Goal: Communication & Community: Share content

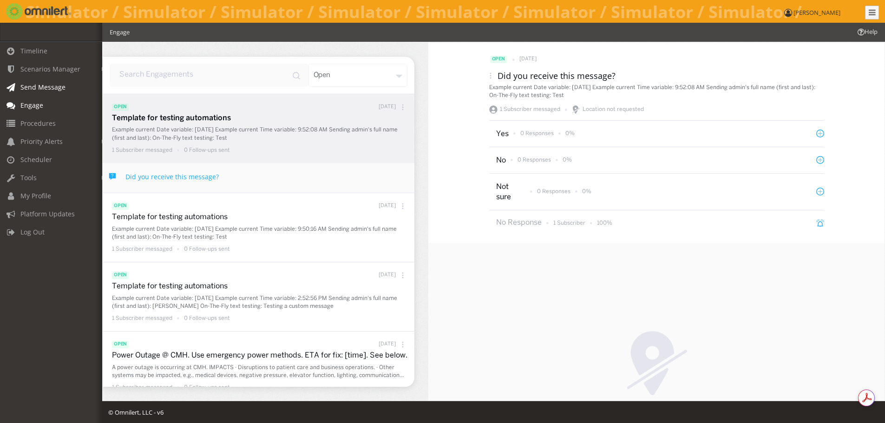
click at [46, 87] on span "Send Message" at bounding box center [42, 87] width 45 height 9
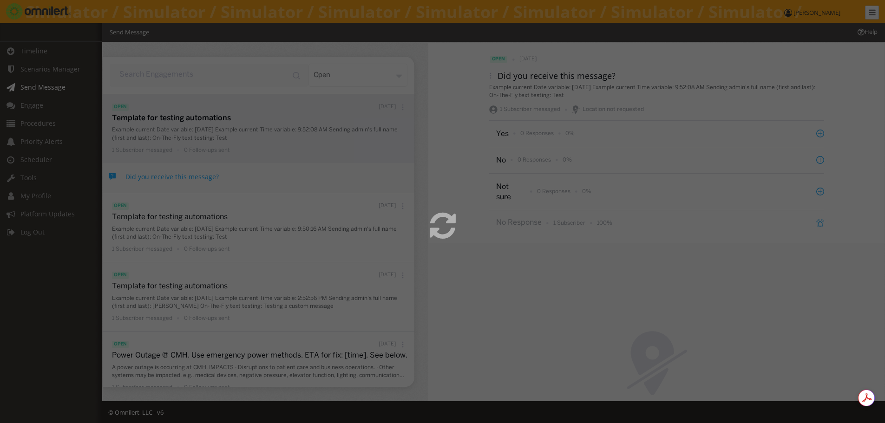
select select
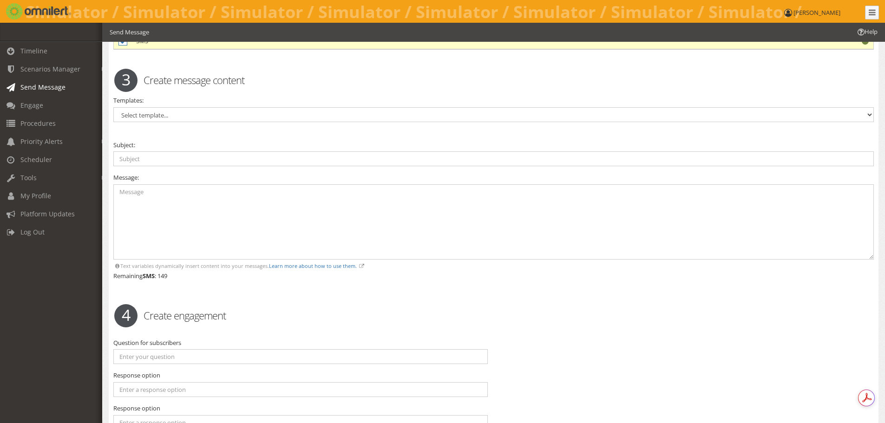
scroll to position [351, 0]
click at [147, 159] on input "text" at bounding box center [493, 157] width 760 height 15
click at [145, 117] on select "Select template... Active Shooter Communications Outage Elevator Outage Evacuat…" at bounding box center [493, 113] width 760 height 15
select select "96790"
click at [113, 106] on select "Select template... Active Shooter Communications Outage Elevator Outage Evacuat…" at bounding box center [493, 113] width 760 height 15
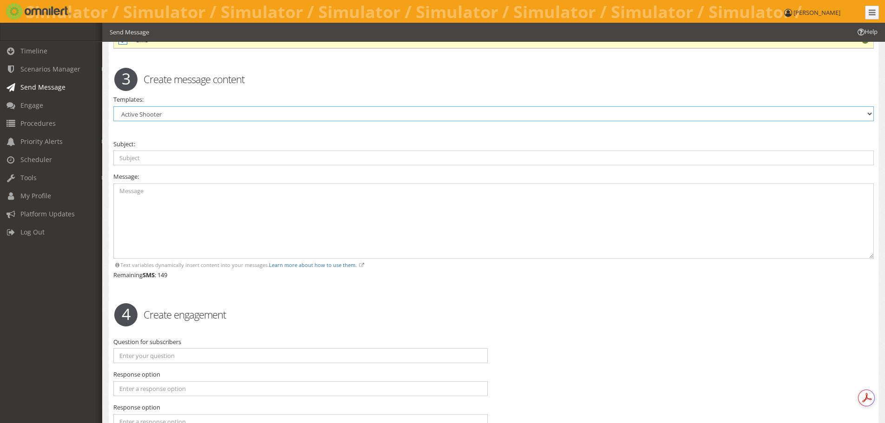
type input "Active Shooter! @{{custom_message}}. AVOID, BARRICADE, FIGHT. Follow lifesaving…"
type textarea "Lo IPSUMD SITAMET consectet adi elit seddoeiu @{{tempor_incidid}}. Utlabo etd m…"
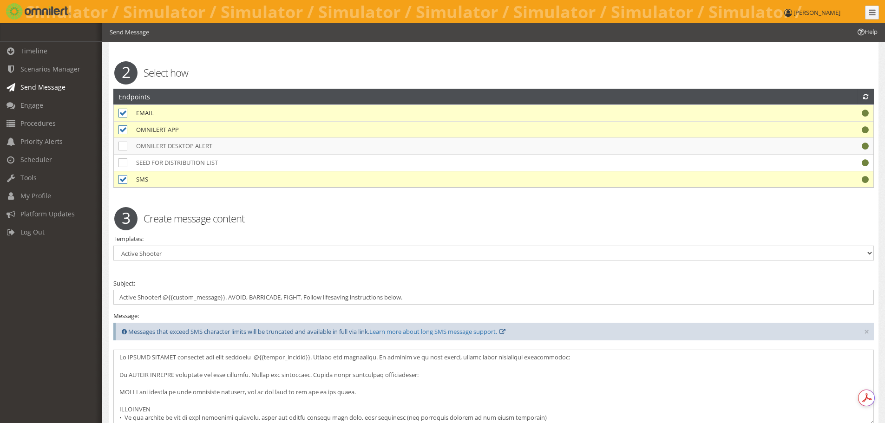
scroll to position [0, 0]
drag, startPoint x: 117, startPoint y: 296, endPoint x: 418, endPoint y: 293, distance: 300.9
click at [418, 293] on input "Active Shooter! @{{custom_message}}. AVOID, BARRICADE, FIGHT. Follow lifesaving…" at bounding box center [493, 297] width 760 height 15
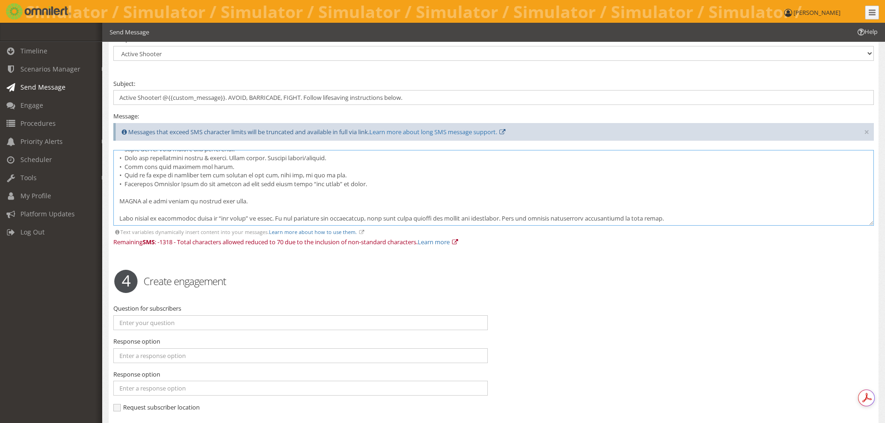
scroll to position [517, 0]
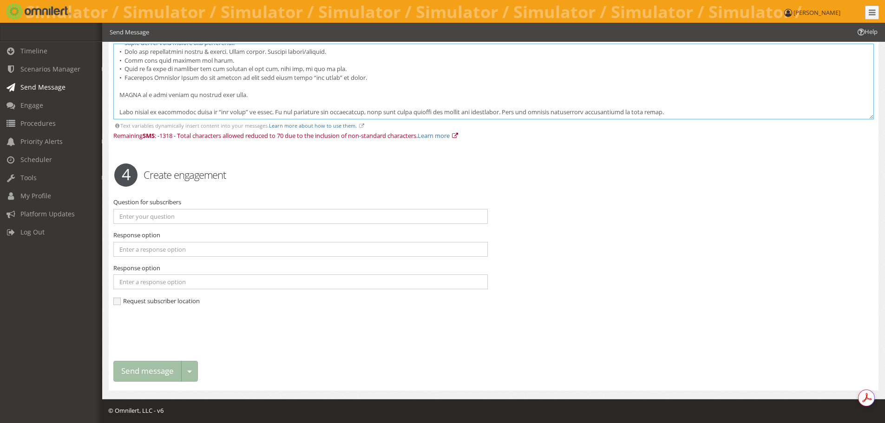
drag, startPoint x: 117, startPoint y: 356, endPoint x: 661, endPoint y: 105, distance: 598.6
click at [661, 105] on textarea at bounding box center [493, 82] width 760 height 76
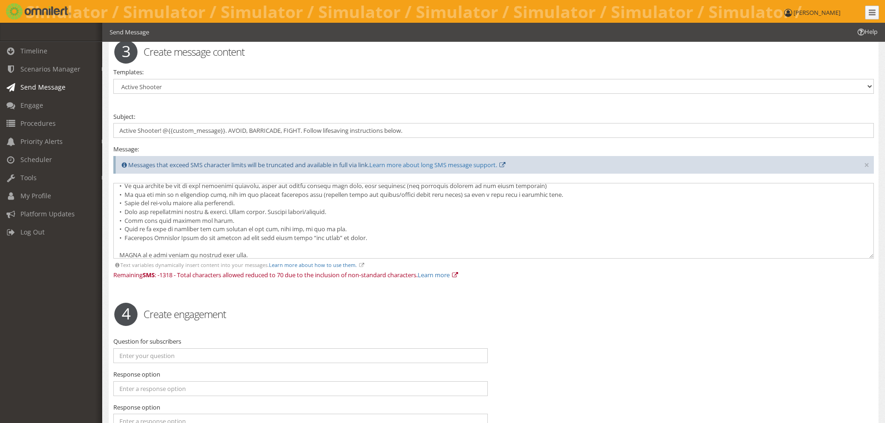
scroll to position [0, 0]
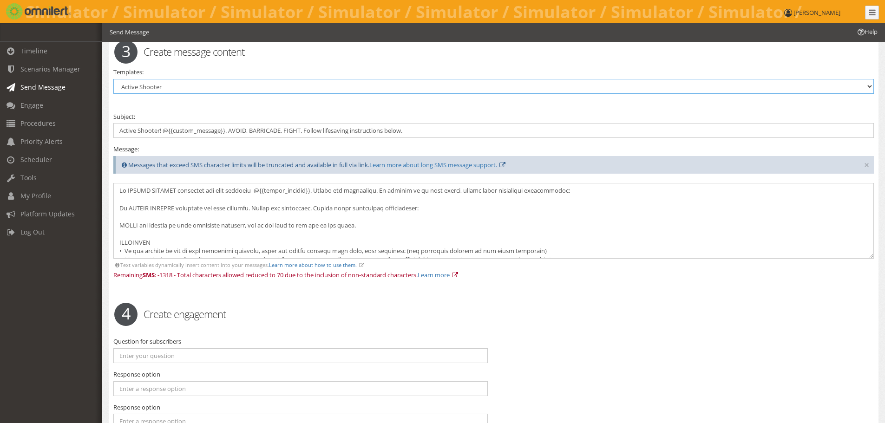
click at [274, 88] on select "Select template... Active Shooter Communications Outage Elevator Outage Evacuat…" at bounding box center [493, 86] width 760 height 15
select select "96788"
click at [113, 79] on select "Select template... Active Shooter Communications Outage Elevator Outage Evacuat…" at bounding box center [493, 86] width 760 height 15
type input "Communication outage @{{custom_message}}. Use alternate communication methods. …"
type textarea "L ipsumdolorsit ametco adi elit seddoeiu te {{incidi_utlabor}}. ETDOLOR MA ALIQ…"
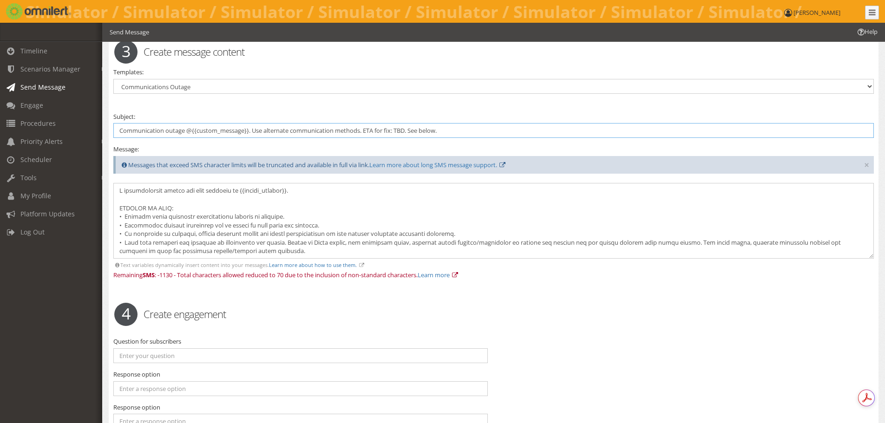
drag, startPoint x: 119, startPoint y: 130, endPoint x: 454, endPoint y: 132, distance: 335.3
click at [454, 132] on input "Communication outage @{{custom_message}}. Use alternate communication methods. …" at bounding box center [493, 130] width 760 height 15
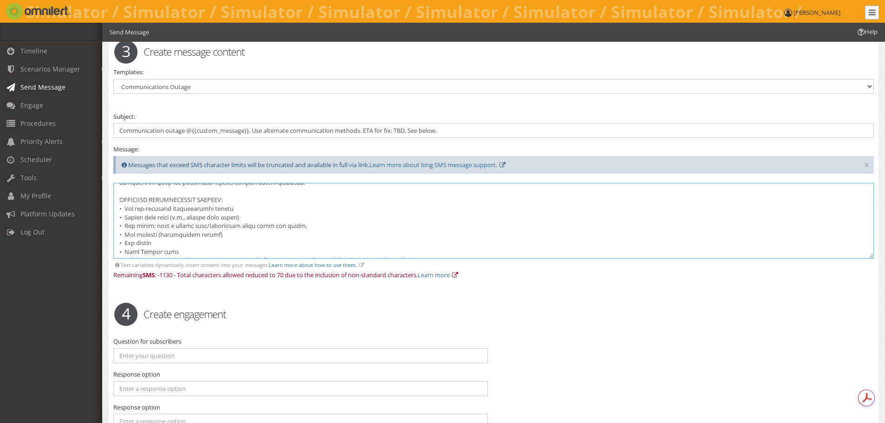
scroll to position [120, 0]
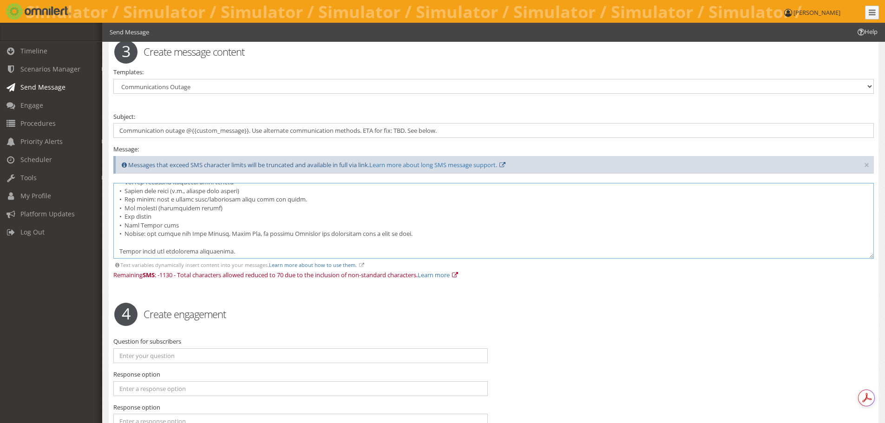
drag, startPoint x: 117, startPoint y: 189, endPoint x: 319, endPoint y: 257, distance: 213.5
click at [319, 257] on textarea at bounding box center [493, 221] width 760 height 76
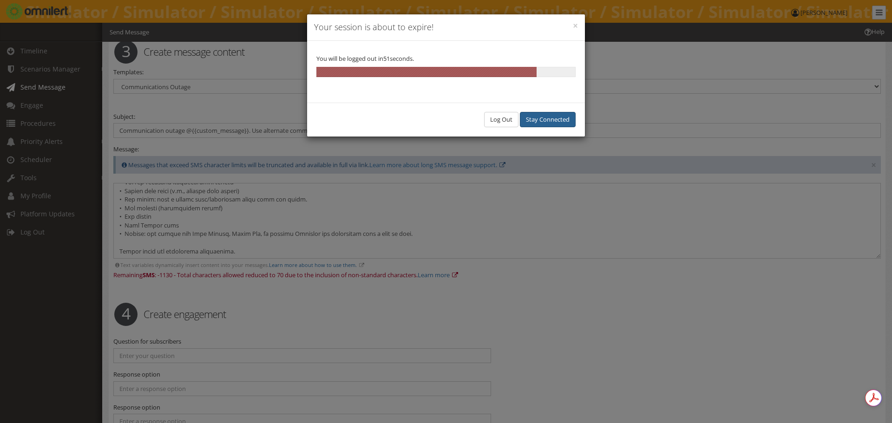
click at [540, 115] on button "Stay Connected" at bounding box center [548, 119] width 56 height 15
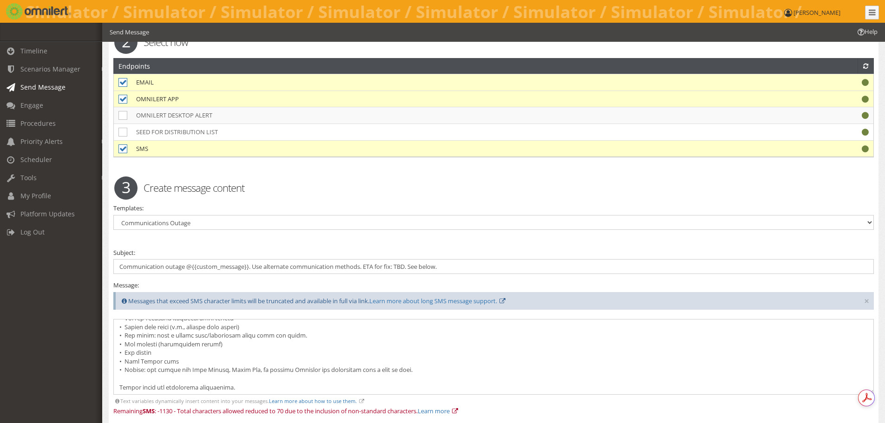
scroll to position [239, 0]
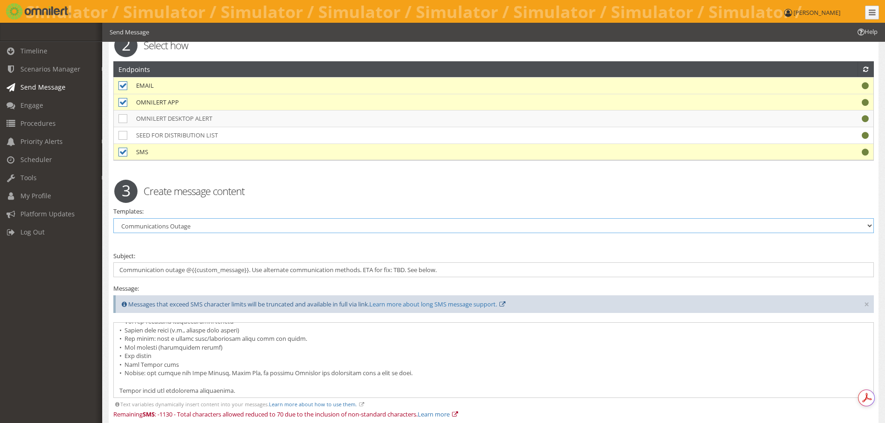
click at [329, 229] on select "Select template... Active Shooter Communications Outage Elevator Outage Evacuat…" at bounding box center [493, 225] width 760 height 15
select select "96893"
click at [113, 218] on select "Select template... Active Shooter Communications Outage Elevator Outage Evacuat…" at bounding box center [493, 225] width 760 height 15
type input "Campus-wide elevator outage @{{custom_message}}. ETA to fix: TBD"
type textarea "A campus-wide elevator outage has occurred @{{custom_message}} creating disrupt…"
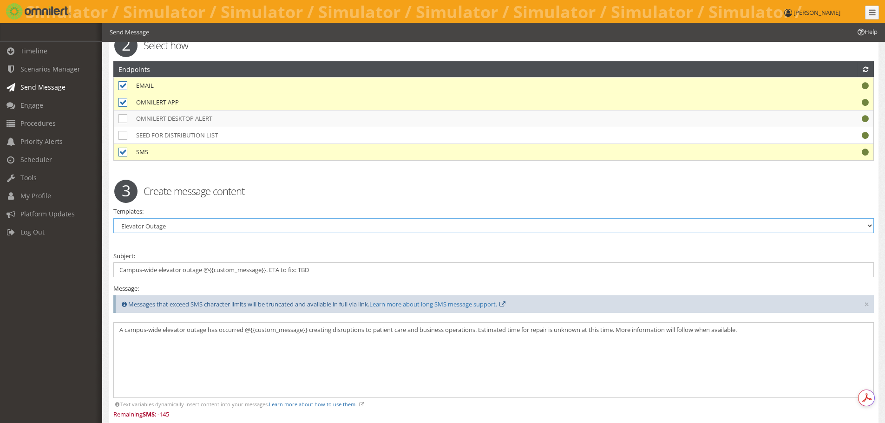
scroll to position [0, 0]
drag, startPoint x: 328, startPoint y: 270, endPoint x: 113, endPoint y: 271, distance: 215.5
click at [113, 271] on div "Warning. Warning. 1 Select who Groups ALL SUBSCRIBERS You have selected to send…" at bounding box center [493, 255] width 769 height 827
drag, startPoint x: 124, startPoint y: 330, endPoint x: 775, endPoint y: 326, distance: 651.1
click at [775, 326] on textarea "A campus-wide elevator outage has occurred @{{custom_message}} creating disrupt…" at bounding box center [493, 360] width 760 height 76
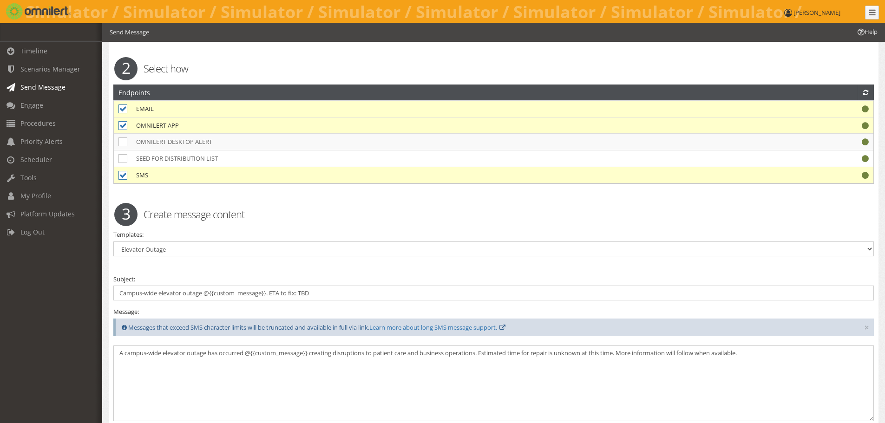
scroll to position [232, 0]
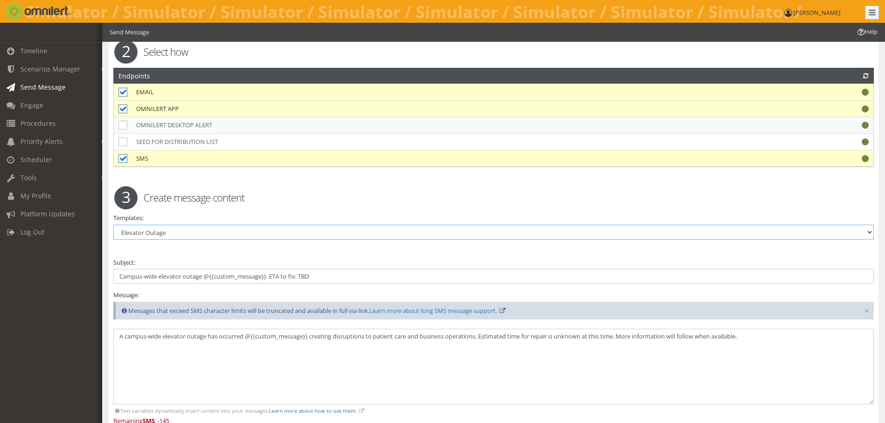
click at [202, 229] on select "Select template... Active Shooter Communications Outage Elevator Outage Evacuat…" at bounding box center [493, 232] width 760 height 15
select select "96897"
click at [113, 225] on select "Select template... Active Shooter Communications Outage Elevator Outage Evacuat…" at bounding box center [493, 232] width 760 height 15
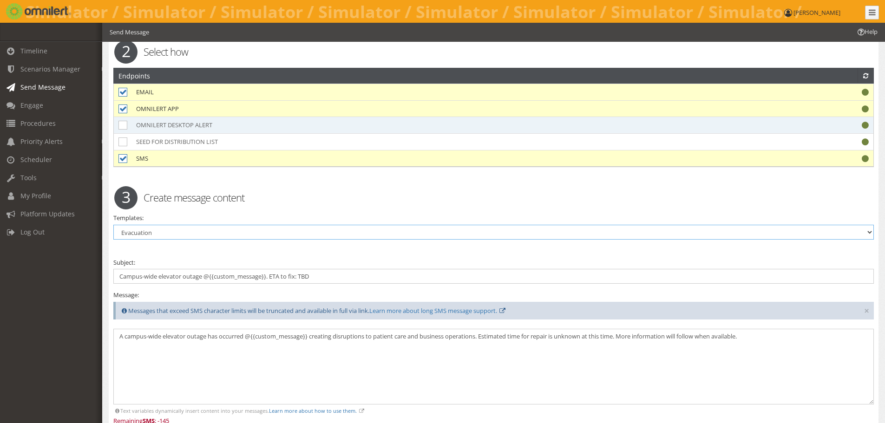
type textarea "Messaging will depend on the nature of the event."
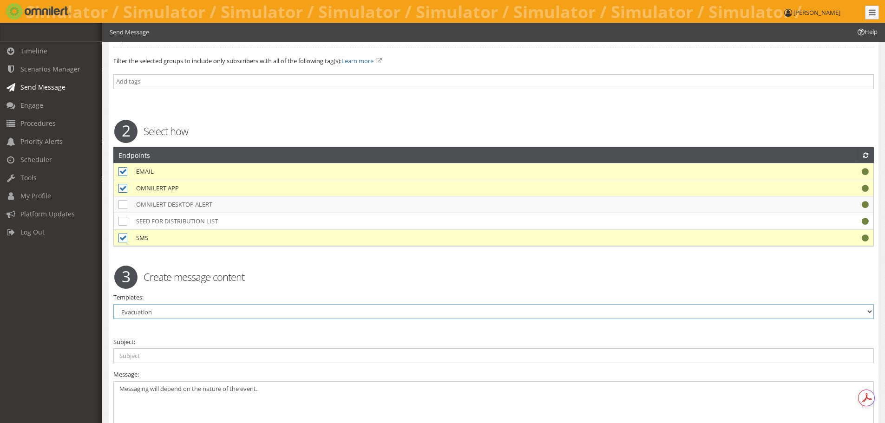
scroll to position [0, 0]
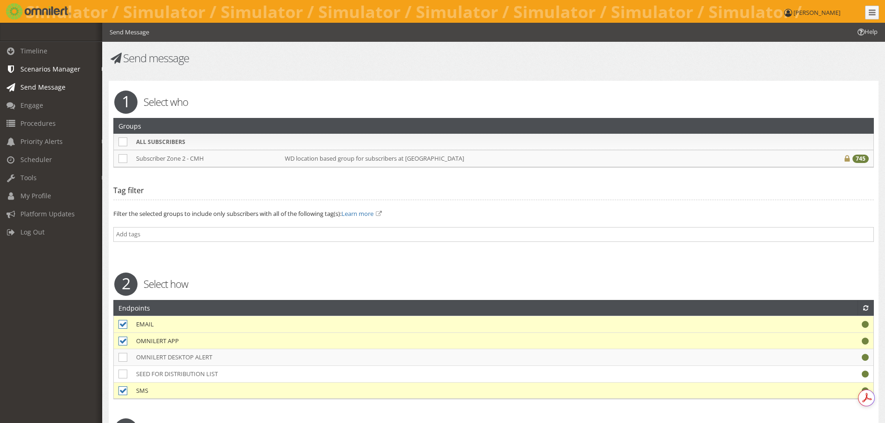
click at [49, 69] on span "Scenarios Manager" at bounding box center [50, 69] width 60 height 9
click at [39, 101] on link "Scenarios" at bounding box center [55, 104] width 111 height 15
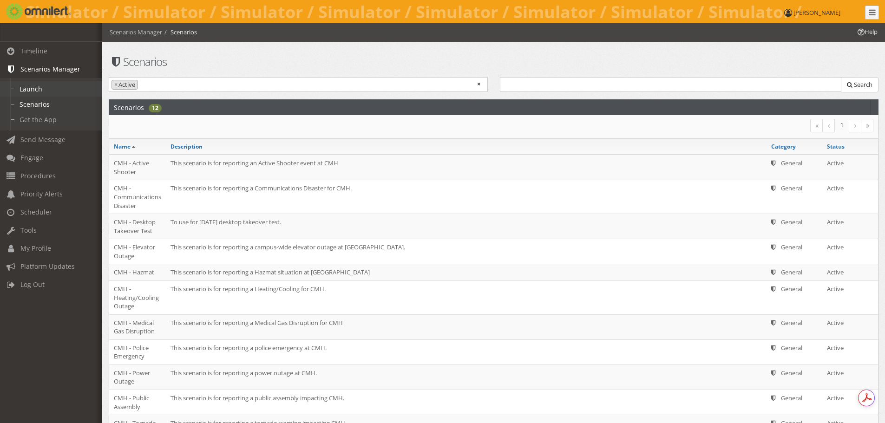
click at [39, 91] on link "Launch" at bounding box center [55, 88] width 111 height 15
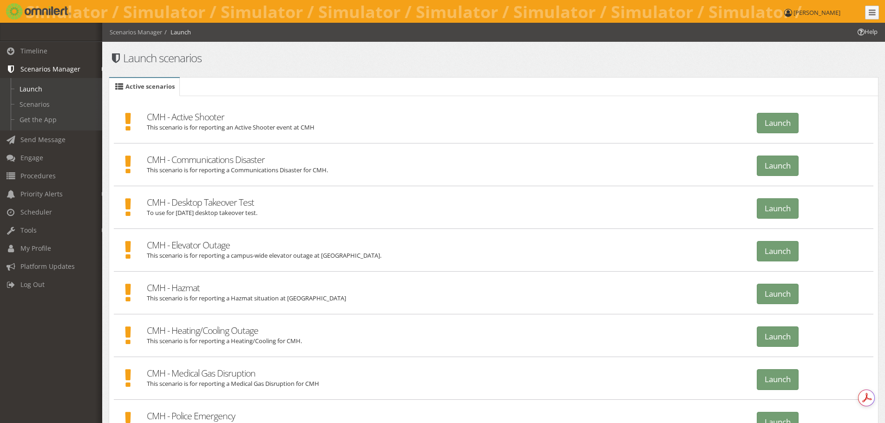
click at [217, 245] on h2 "CMH - Elevator Outage" at bounding box center [446, 240] width 598 height 22
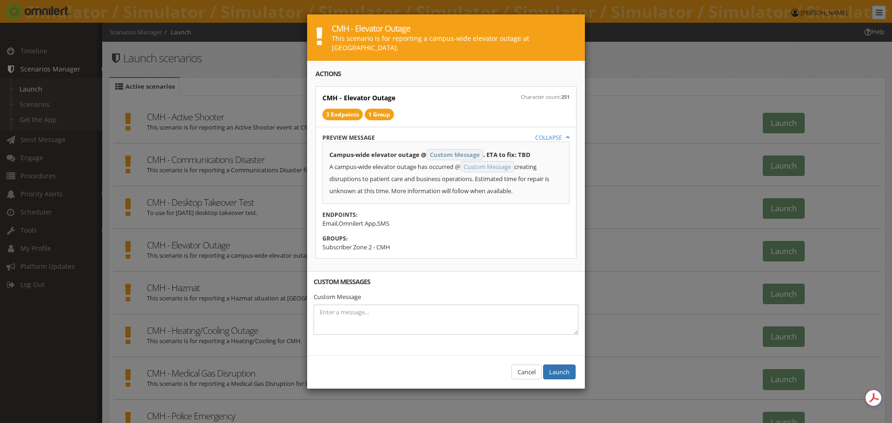
drag, startPoint x: 326, startPoint y: 145, endPoint x: 529, endPoint y: 181, distance: 206.1
click at [529, 181] on div "Campus-wide elevator outage @ Custom Message . ETA to fix: TBD A campus-wide el…" at bounding box center [445, 173] width 247 height 62
click at [520, 365] on button "Cancel" at bounding box center [526, 372] width 30 height 15
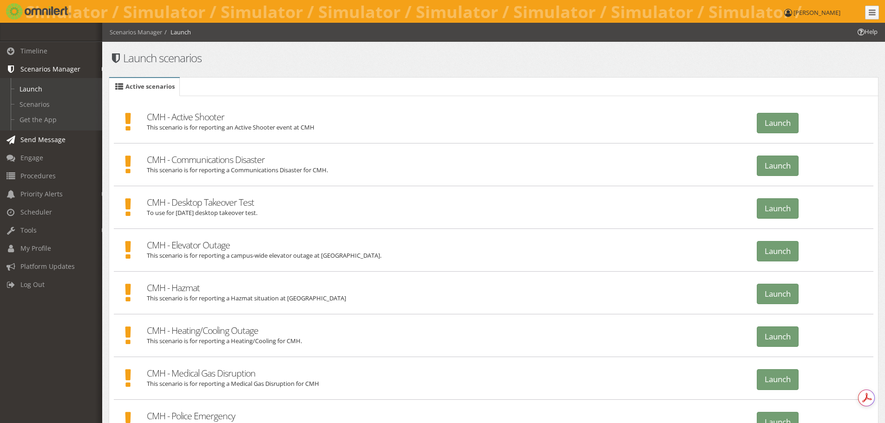
click at [51, 142] on span "Send Message" at bounding box center [42, 139] width 45 height 9
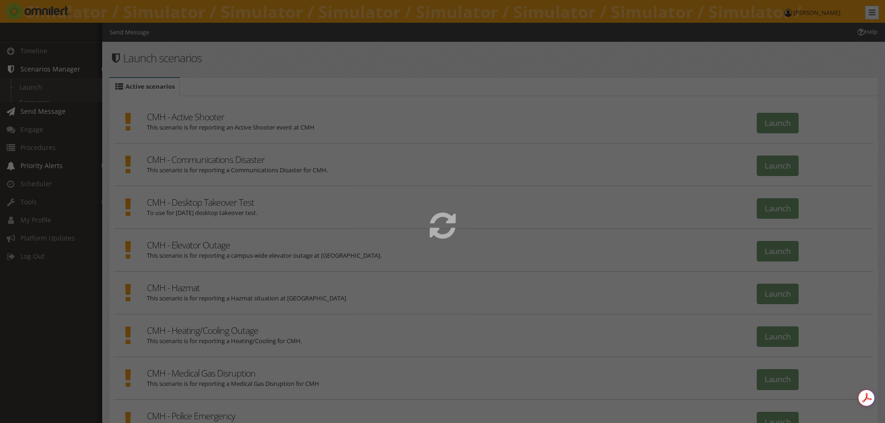
select select
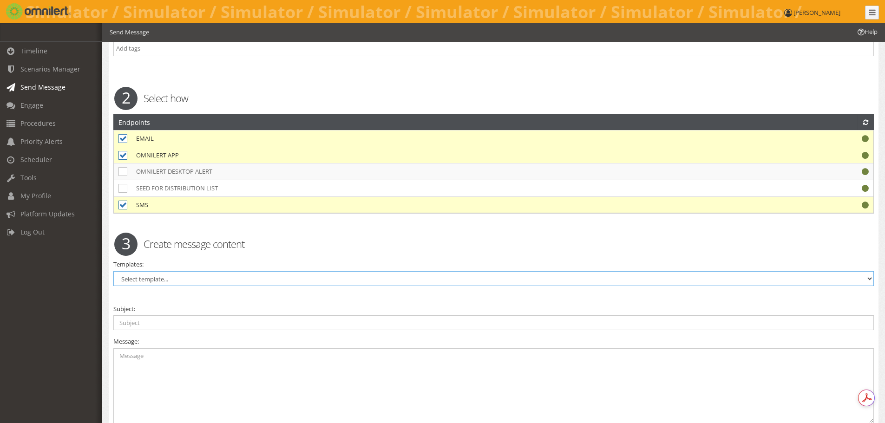
click at [189, 280] on select "Select template... Active Shooter Communications Outage Elevator Outage Evacuat…" at bounding box center [493, 278] width 760 height 15
select select "96897"
click at [113, 271] on select "Select template... Active Shooter Communications Outage Elevator Outage Evacuat…" at bounding box center [493, 278] width 760 height 15
type textarea "Messaging will depend on the nature of the event."
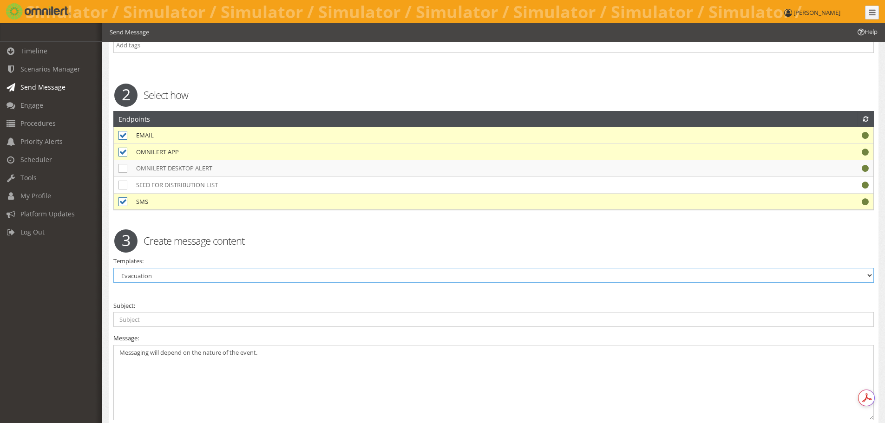
scroll to position [186, 0]
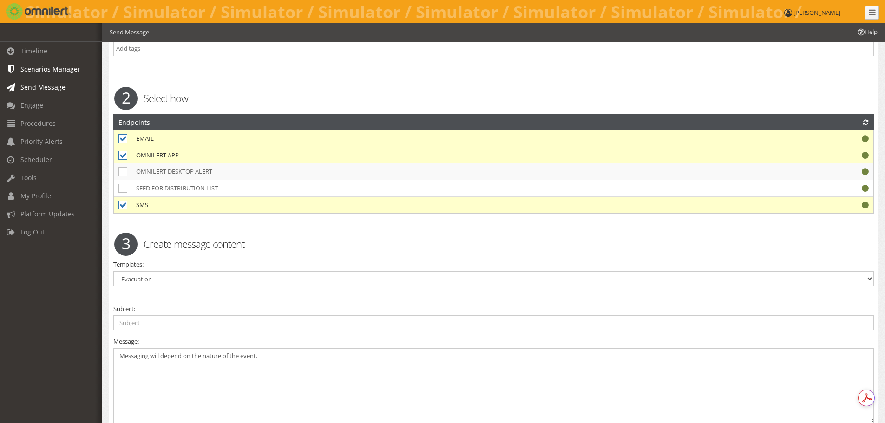
click at [33, 71] on span "Scenarios Manager" at bounding box center [50, 69] width 60 height 9
click at [32, 100] on link "Scenarios" at bounding box center [55, 104] width 111 height 15
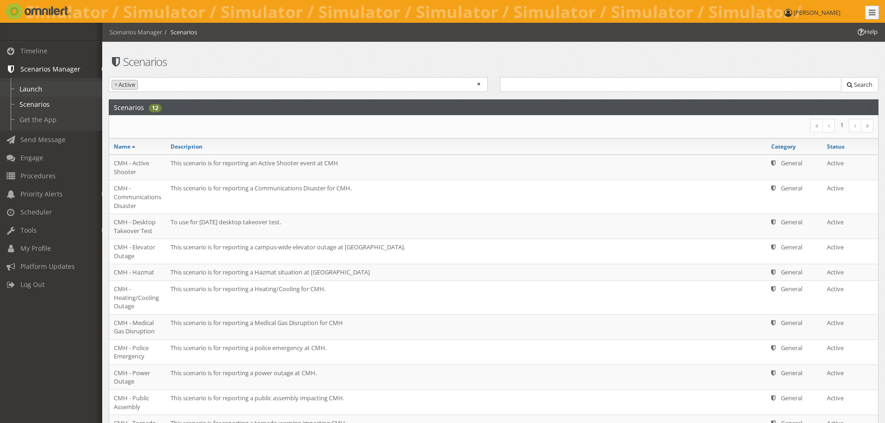
click at [36, 85] on link "Launch" at bounding box center [55, 88] width 111 height 15
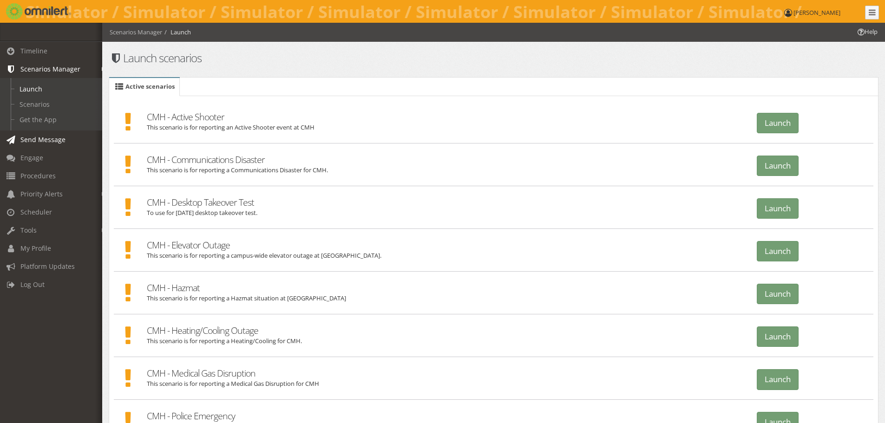
click at [54, 140] on span "Send Message" at bounding box center [42, 139] width 45 height 9
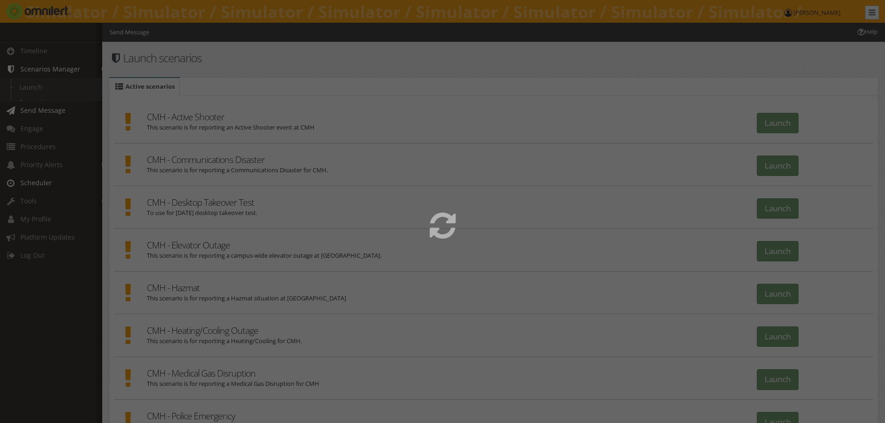
select select
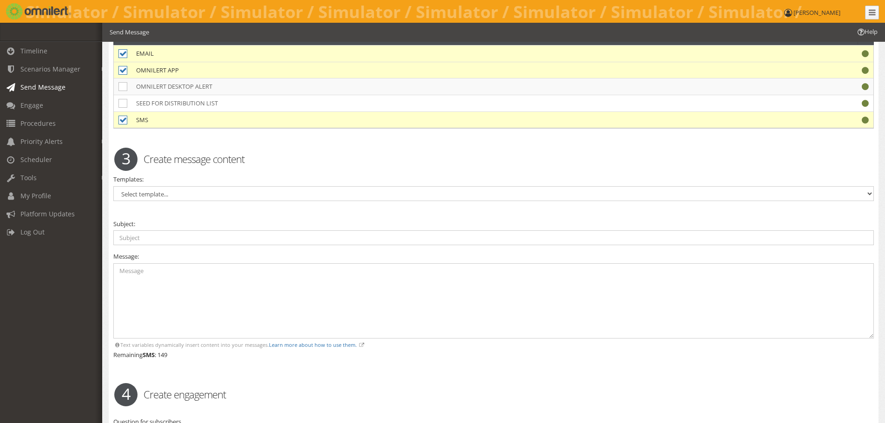
scroll to position [279, 0]
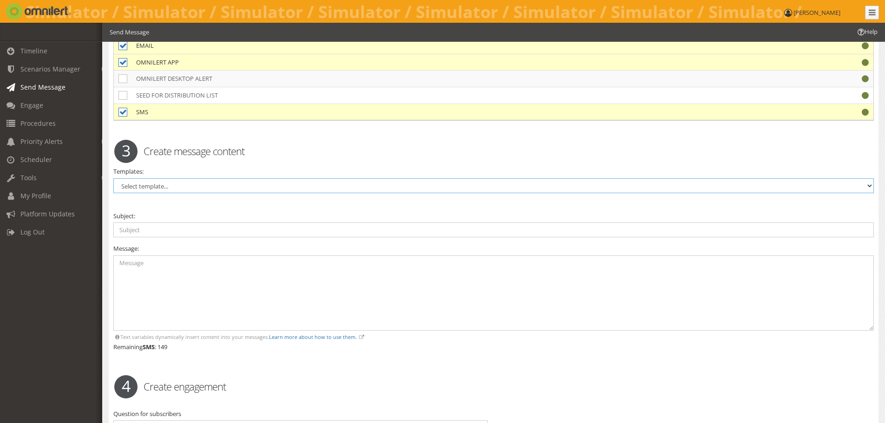
click at [178, 189] on select "Select template... Active Shooter Communications Outage Elevator Outage Evacuat…" at bounding box center [493, 185] width 760 height 15
select select "96898"
click at [113, 178] on select "Select template... Active Shooter Communications Outage Elevator Outage Evacuat…" at bounding box center [493, 185] width 760 height 15
type input "Hazardous spill @ {{custom_message}}. Avoid area until all clear."
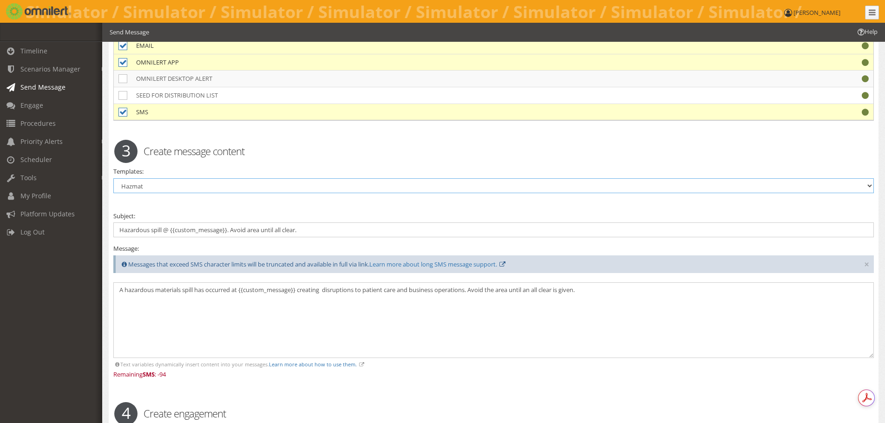
scroll to position [0, 0]
drag, startPoint x: 302, startPoint y: 230, endPoint x: 115, endPoint y: 229, distance: 187.6
click at [115, 229] on input "Hazardous spill @ {{custom_message}}. Avoid area until all clear." at bounding box center [493, 229] width 760 height 15
drag, startPoint x: 116, startPoint y: 291, endPoint x: 611, endPoint y: 287, distance: 495.0
click at [611, 287] on textarea "A hazardous materials spill has occurred at {{custom_message}} creating disrupt…" at bounding box center [493, 320] width 760 height 76
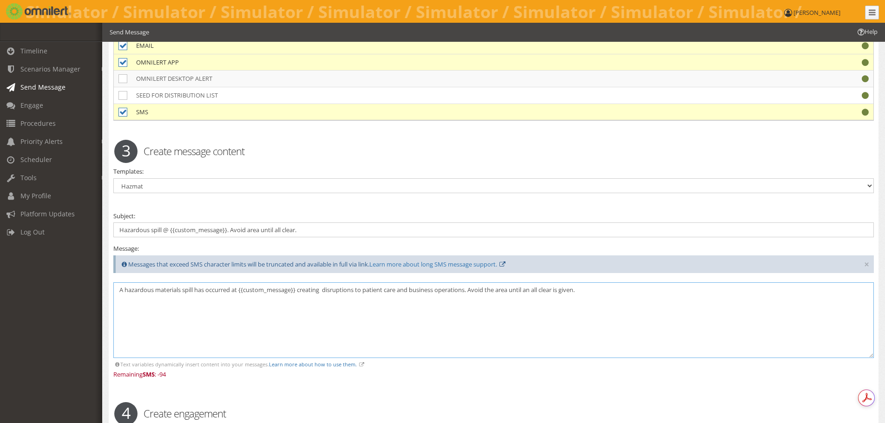
paste textarea "Hazardous spill @ {{custom_message}}. Avoid area until all clear"
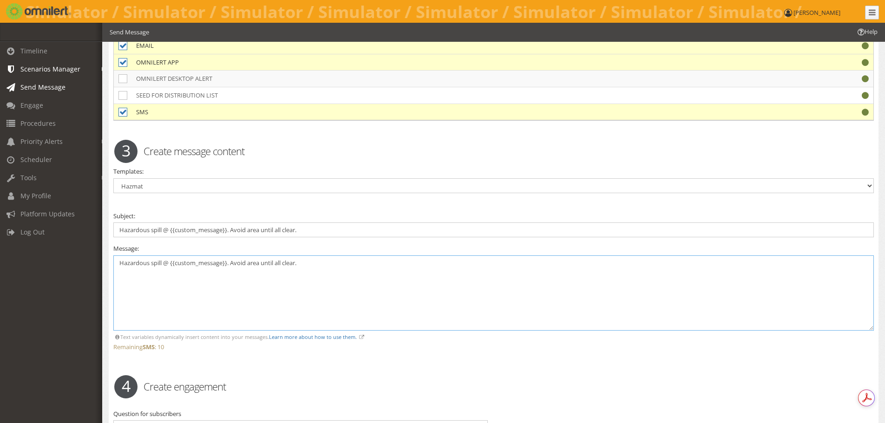
type textarea "Hazardous spill @ {{custom_message}}. Avoid area until all clear."
click at [35, 66] on span "Scenarios Manager" at bounding box center [50, 69] width 60 height 9
click at [36, 99] on link "Scenarios" at bounding box center [55, 104] width 111 height 15
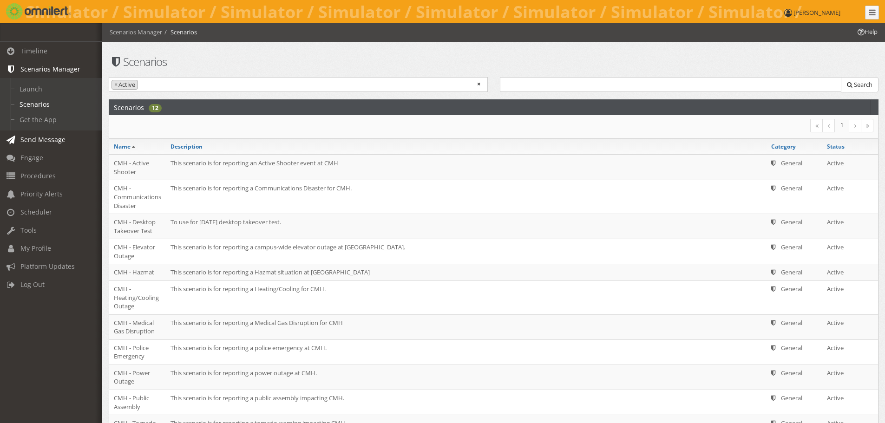
click at [50, 140] on span "Send Message" at bounding box center [42, 139] width 45 height 9
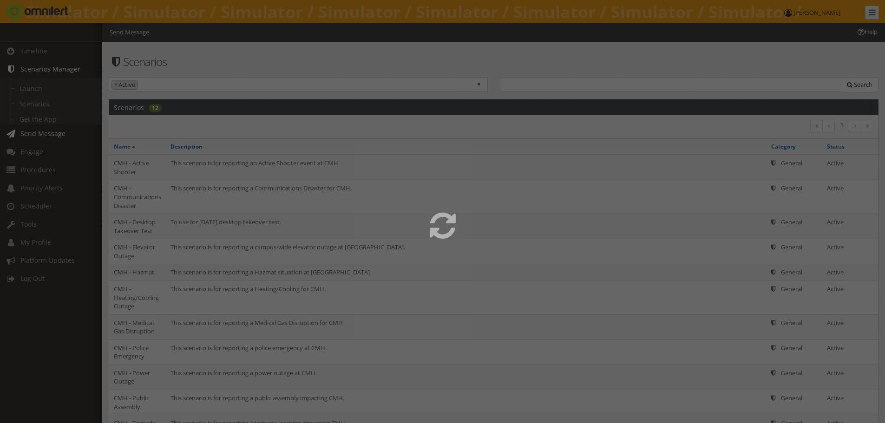
select select
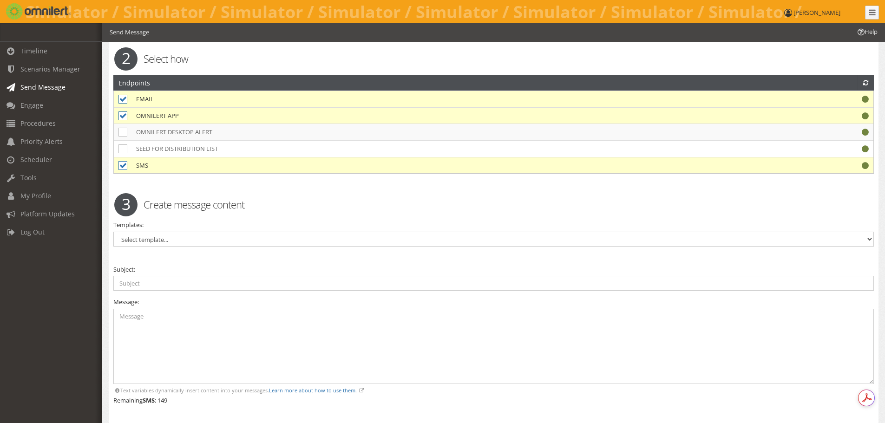
scroll to position [232, 0]
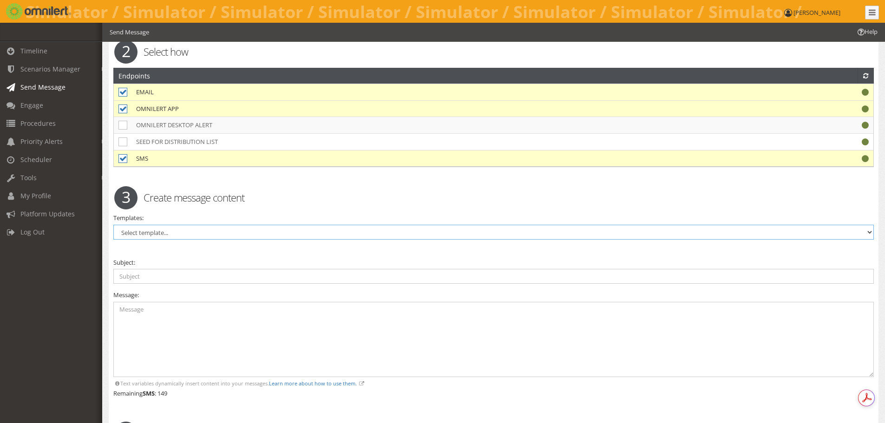
click at [157, 230] on select "Select template... Active Shooter Communications Outage Elevator Outage Evacuat…" at bounding box center [493, 232] width 760 height 15
select select "96898"
click at [113, 225] on select "Select template... Active Shooter Communications Outage Elevator Outage Evacuat…" at bounding box center [493, 232] width 760 height 15
type input "Hazardous spill @ {{custom_message}}. Avoid area until all clear."
type textarea "A hazardous materials spill has occurred at {{custom_message}} creating disrupt…"
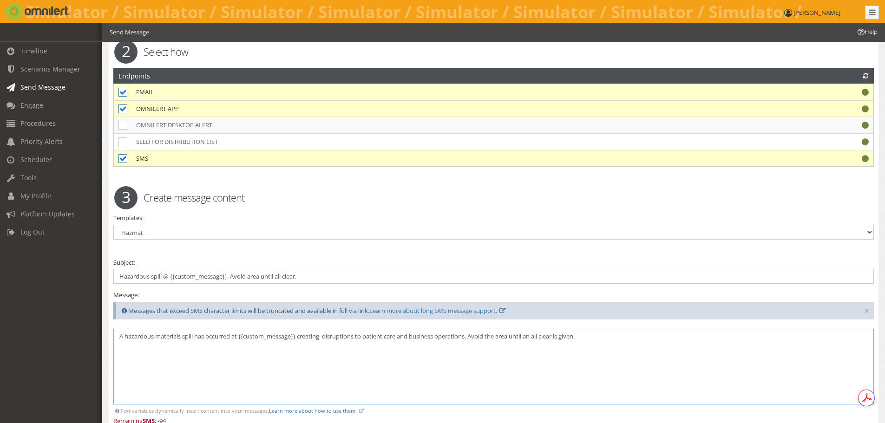
drag, startPoint x: 586, startPoint y: 336, endPoint x: 117, endPoint y: 333, distance: 469.0
click at [117, 333] on textarea "A hazardous materials spill has occurred at {{custom_message}} creating disrupt…" at bounding box center [493, 367] width 760 height 76
click at [151, 229] on select "Select template... Active Shooter Communications Outage Elevator Outage Evacuat…" at bounding box center [493, 232] width 760 height 15
select select "96894"
click at [113, 225] on select "Select template... Active Shooter Communications Outage Elevator Outage Evacuat…" at bounding box center [493, 232] width 760 height 15
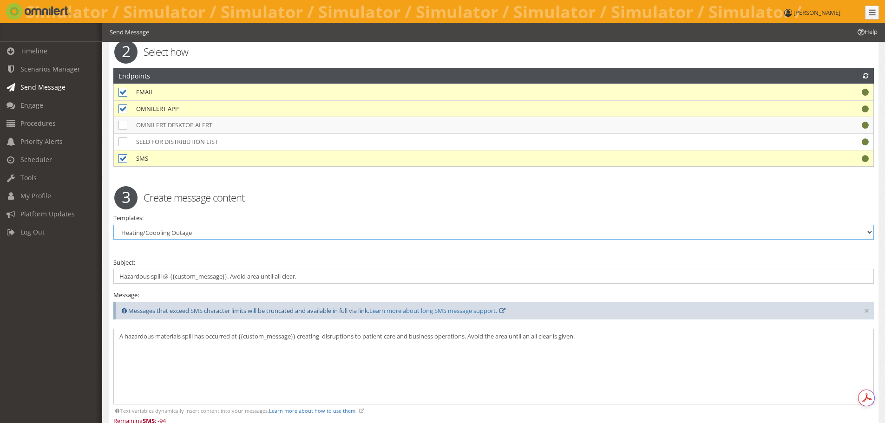
type input "Heating/cooling outage @{{custom_message}}. Use backup methods. ETA for fix: [t…"
type textarea "A campus-wide heating/cooling outage is occurring at {{custom_message}}. IMPACT…"
